Goal: Task Accomplishment & Management: Manage account settings

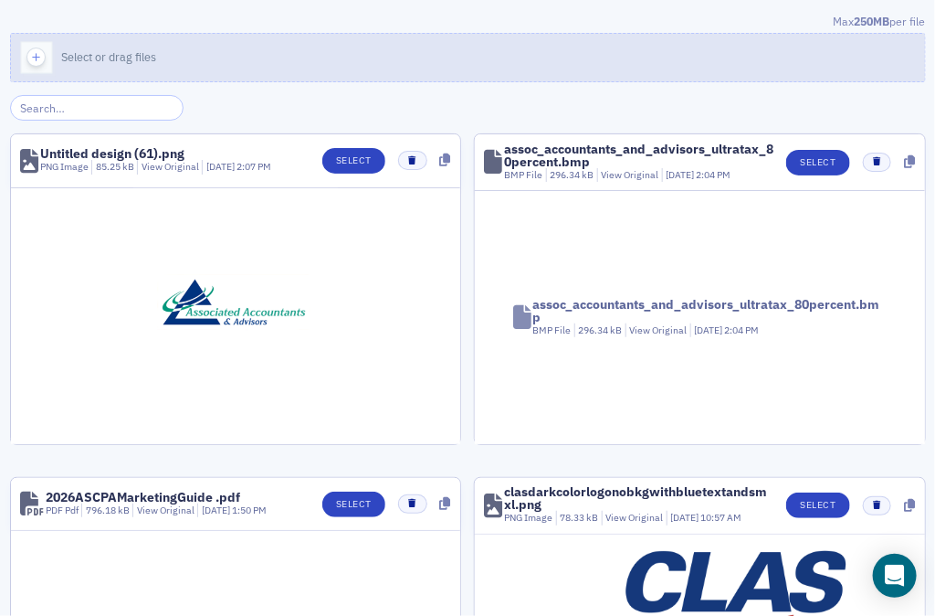
click at [174, 57] on button "Select or drag files" at bounding box center [468, 57] width 916 height 49
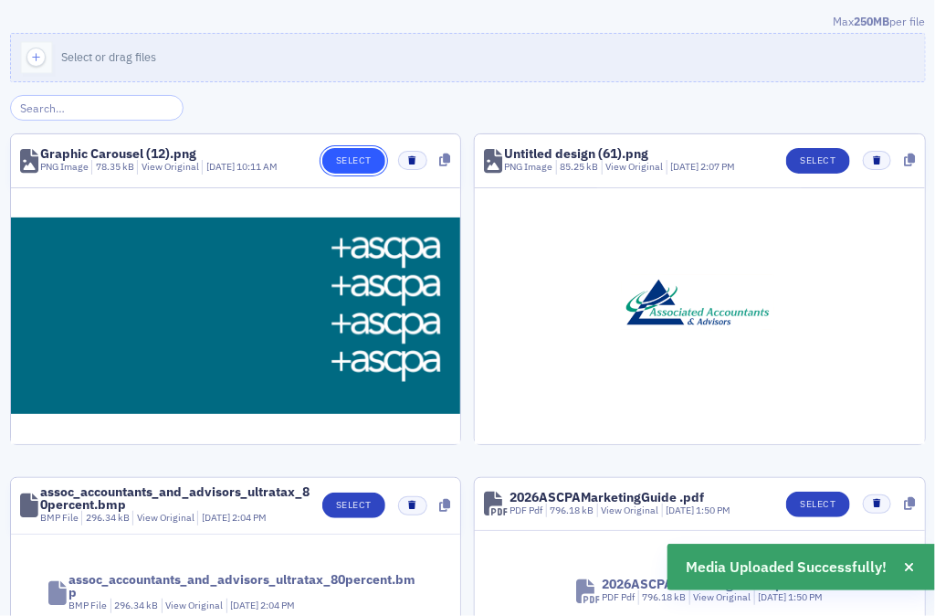
click at [364, 163] on button "Select" at bounding box center [353, 161] width 63 height 26
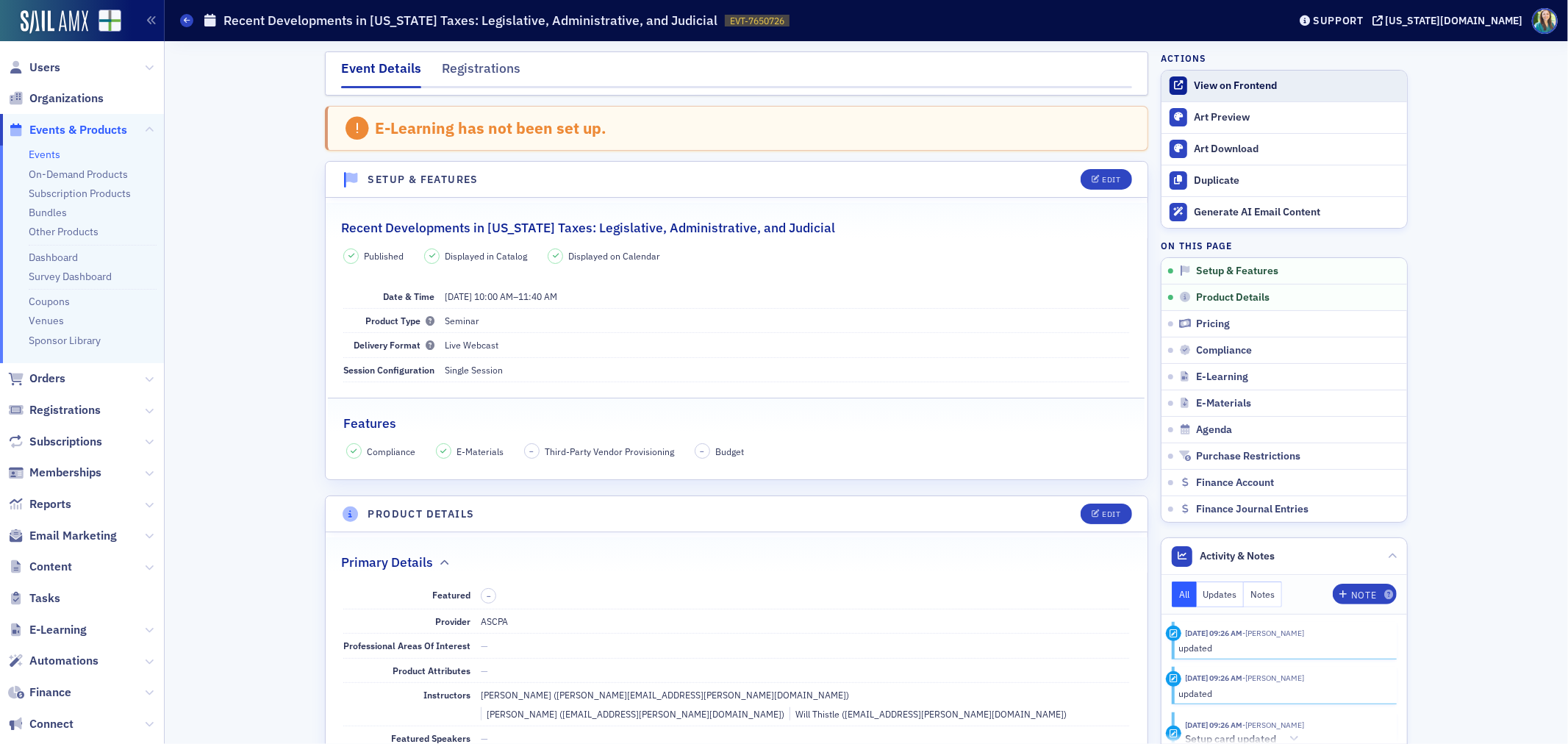
click at [1237, 83] on div "View on Frontend" at bounding box center [1297, 86] width 206 height 13
